Goal: Obtain resource: Obtain resource

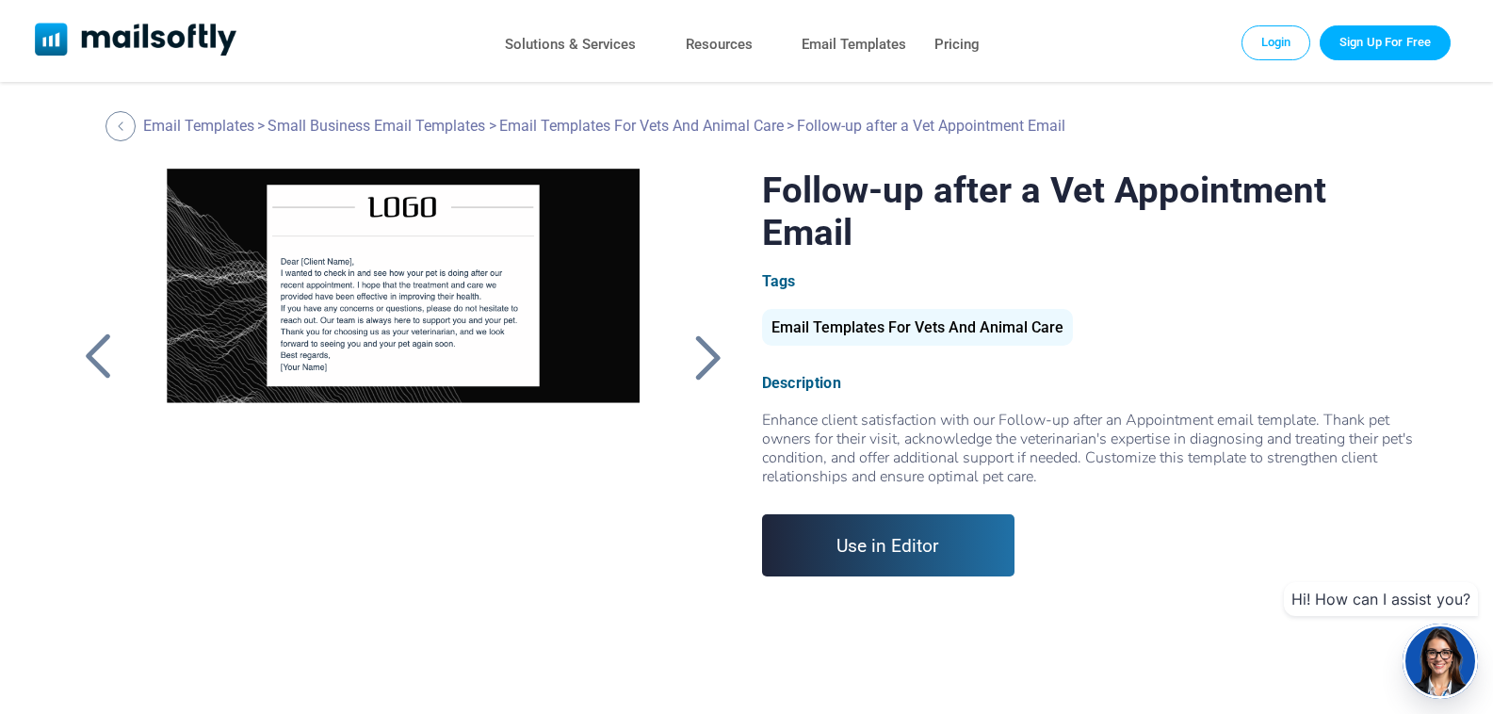
click at [714, 348] on div at bounding box center [707, 357] width 47 height 49
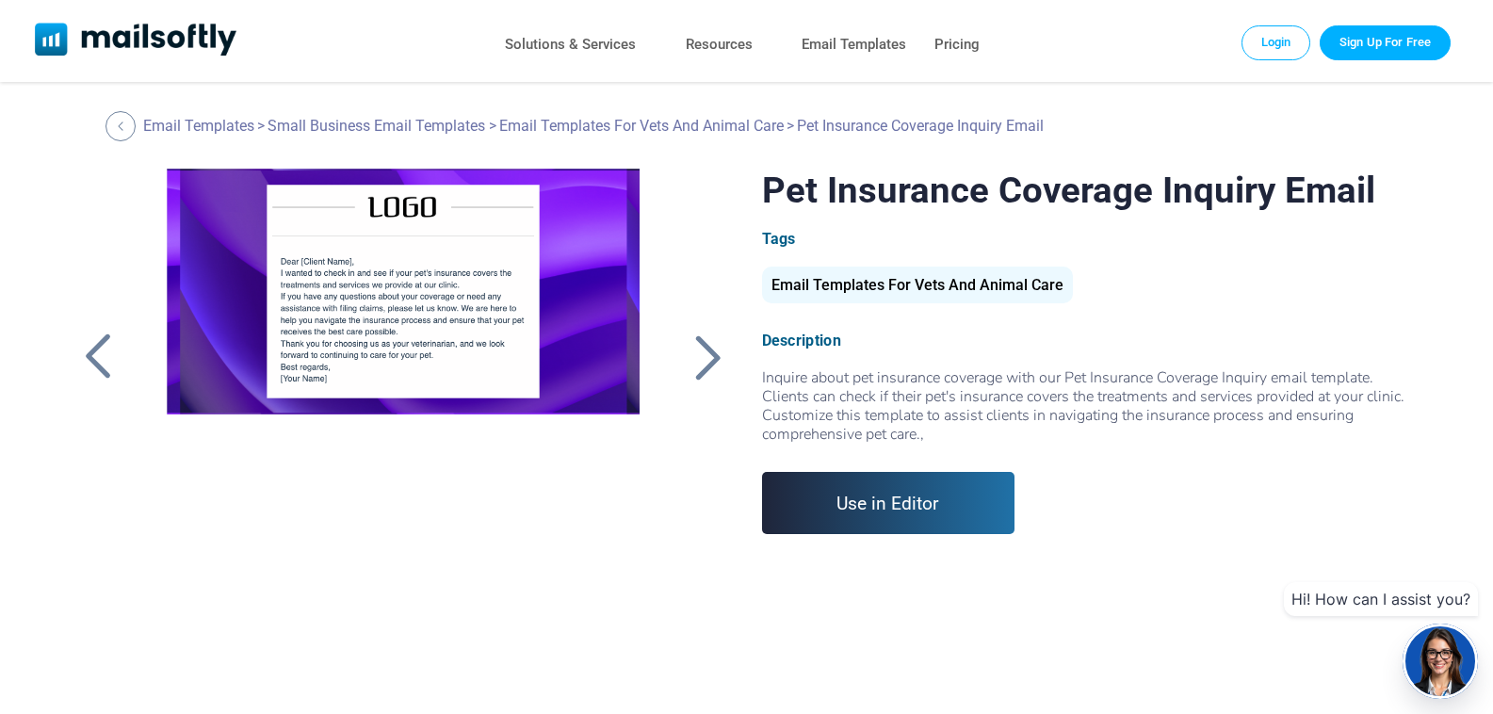
click at [87, 351] on div at bounding box center [97, 357] width 47 height 49
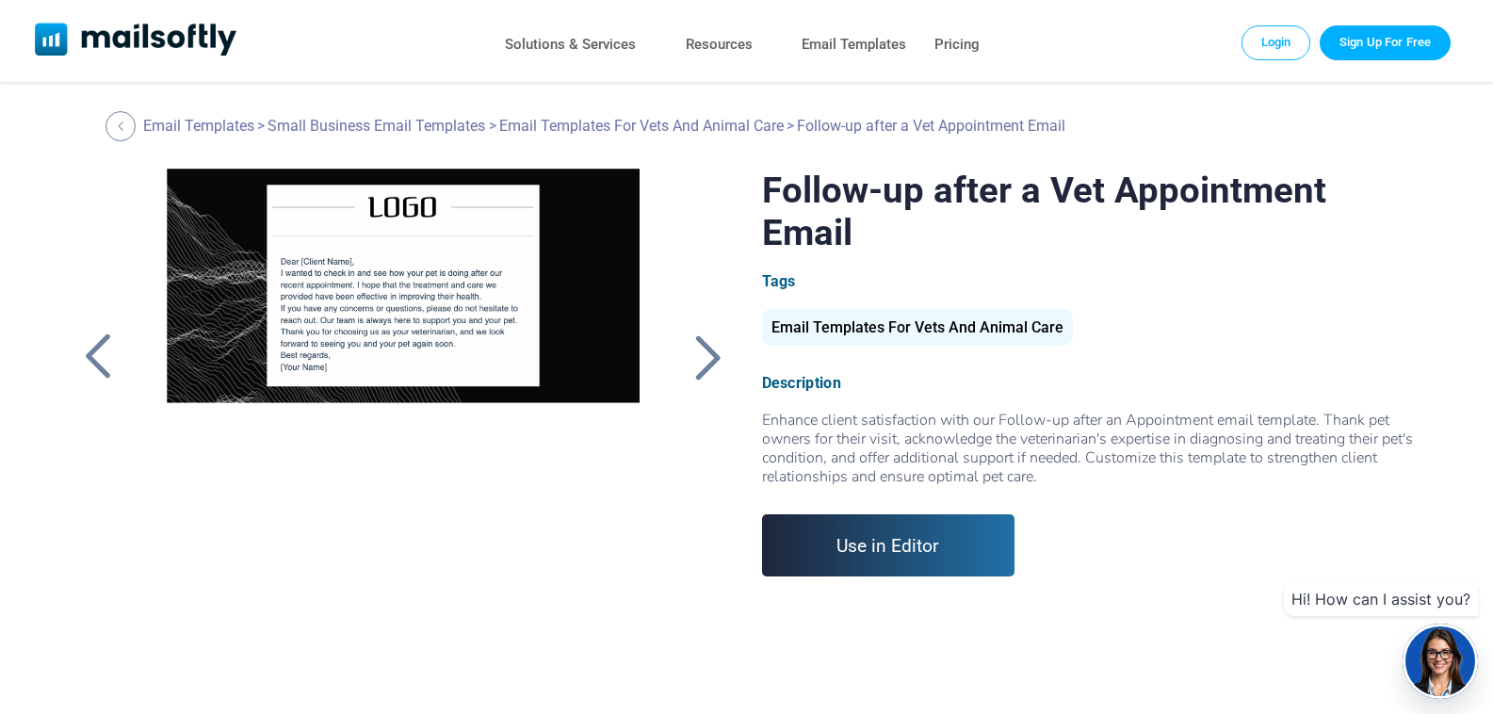
drag, startPoint x: 366, startPoint y: 333, endPoint x: 336, endPoint y: 358, distance: 39.4
click at [336, 358] on div at bounding box center [403, 404] width 526 height 471
